Goal: Transaction & Acquisition: Download file/media

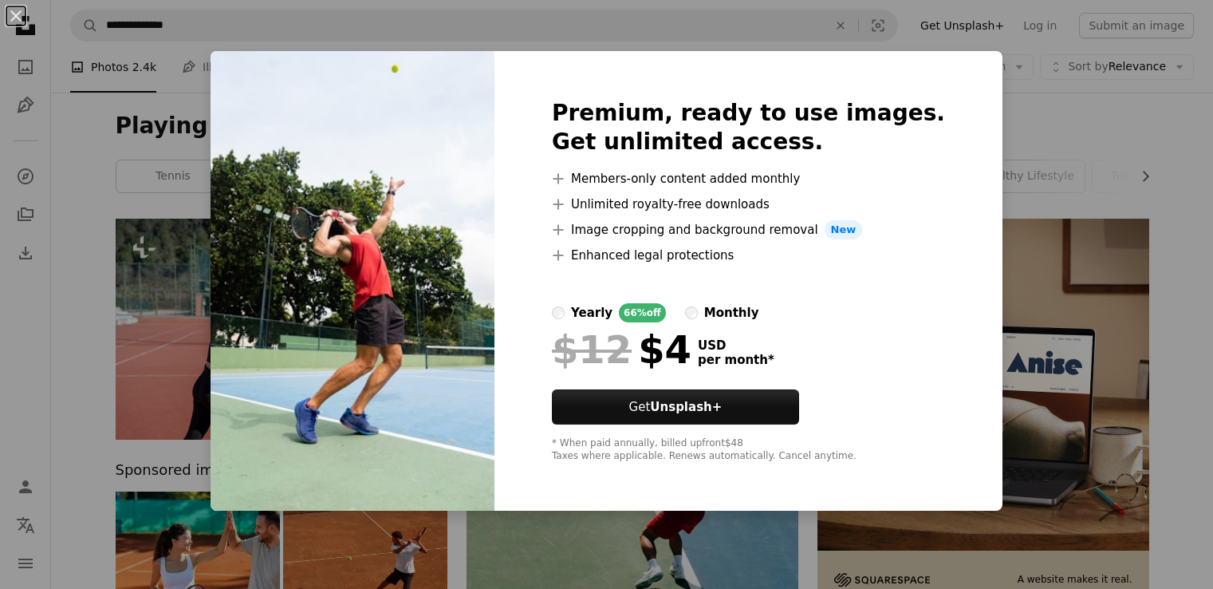
scroll to position [3501, 0]
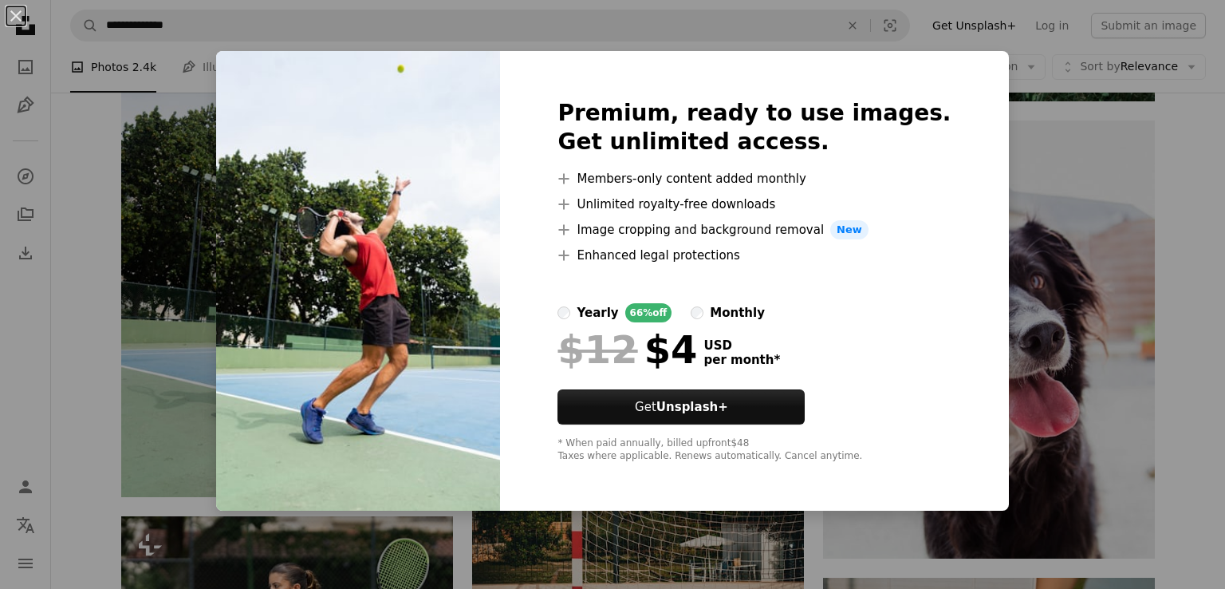
click at [116, 358] on div "An X shape Premium, ready to use images. Get unlimited access. A plus sign Memb…" at bounding box center [612, 294] width 1225 height 589
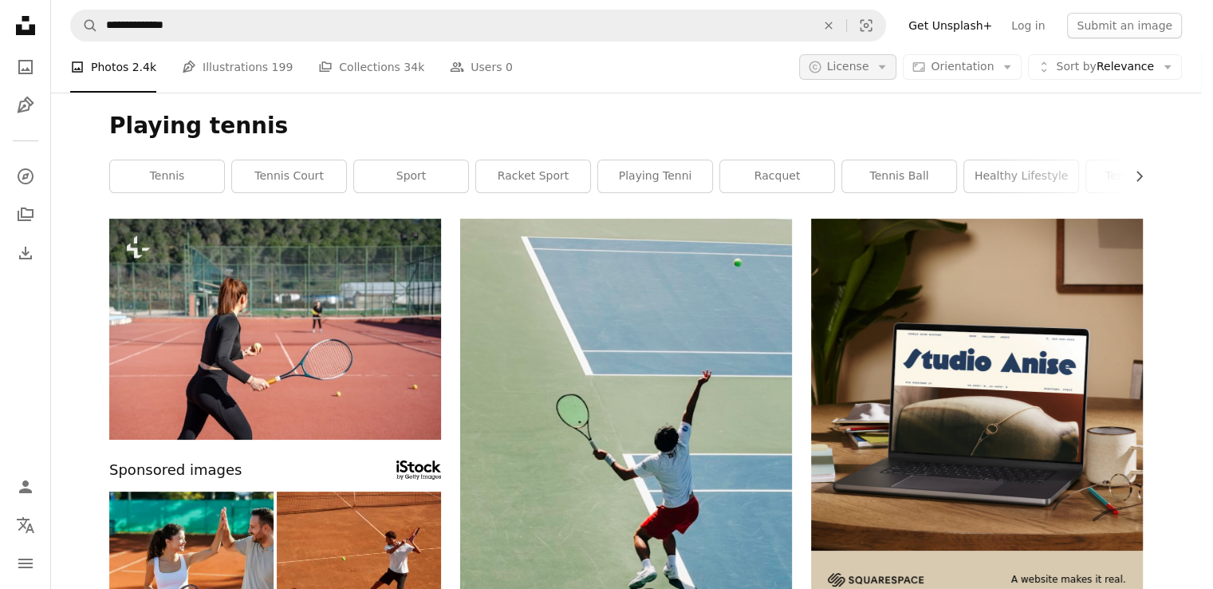
scroll to position [3501, 0]
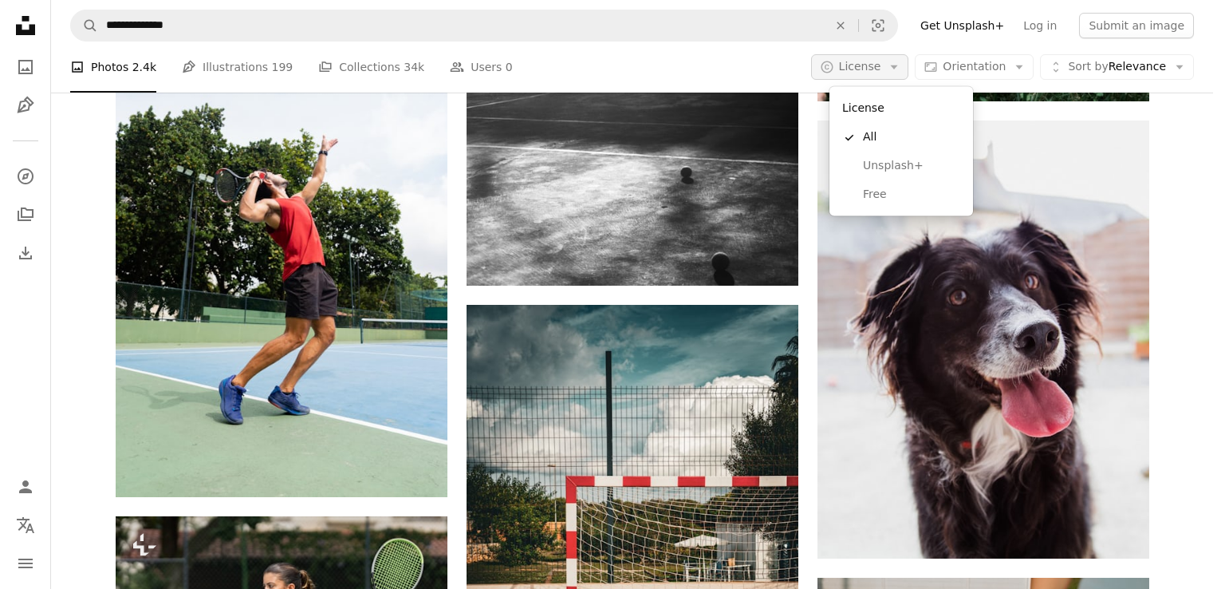
click at [880, 63] on span "License" at bounding box center [860, 66] width 42 height 13
click at [871, 189] on span "Free" at bounding box center [911, 195] width 97 height 16
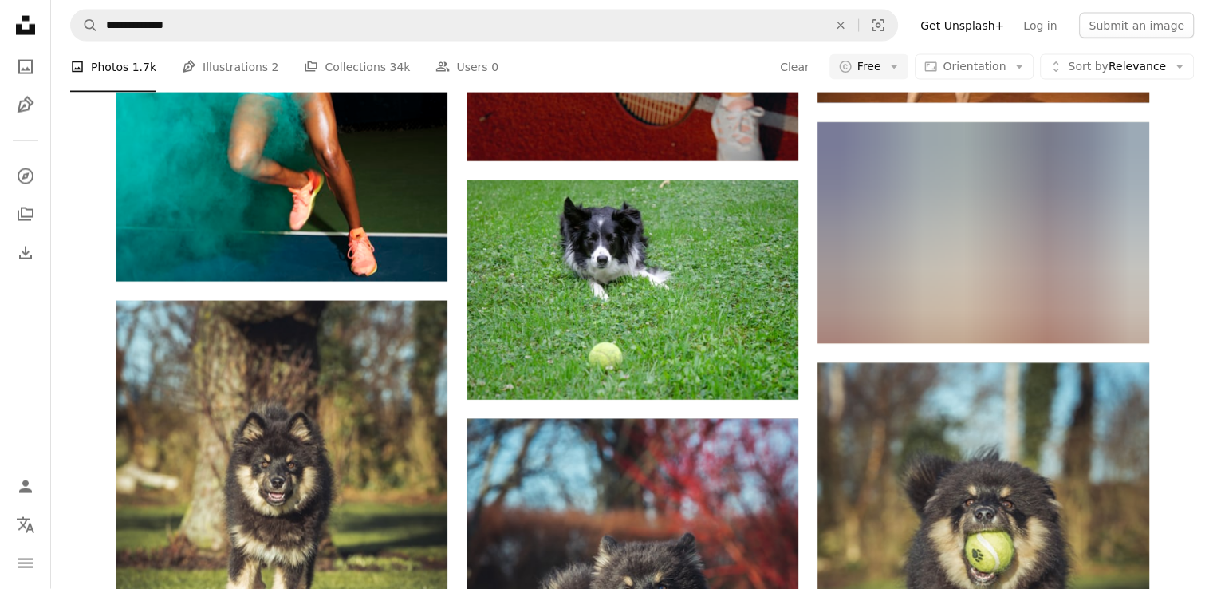
scroll to position [1196, 0]
